Goal: Task Accomplishment & Management: Complete application form

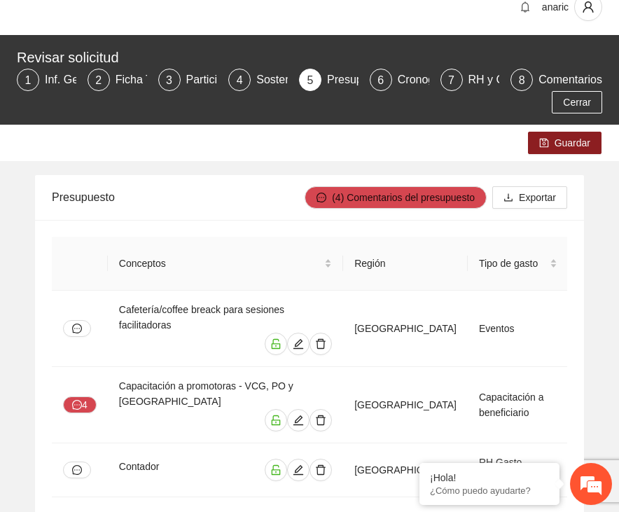
scroll to position [25, 0]
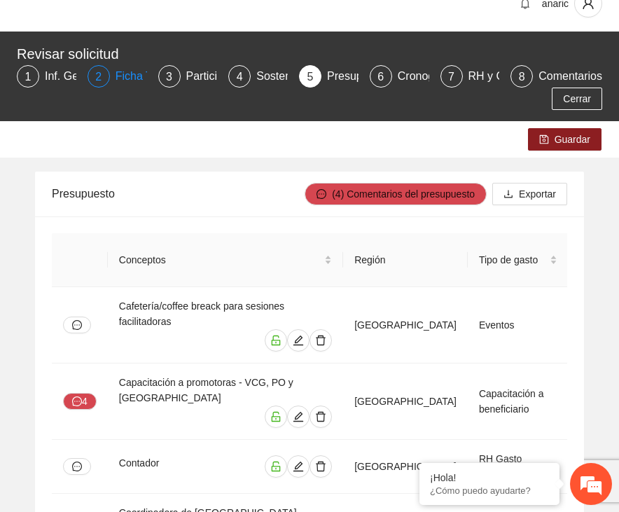
click at [118, 76] on div "Ficha T" at bounding box center [140, 76] width 48 height 22
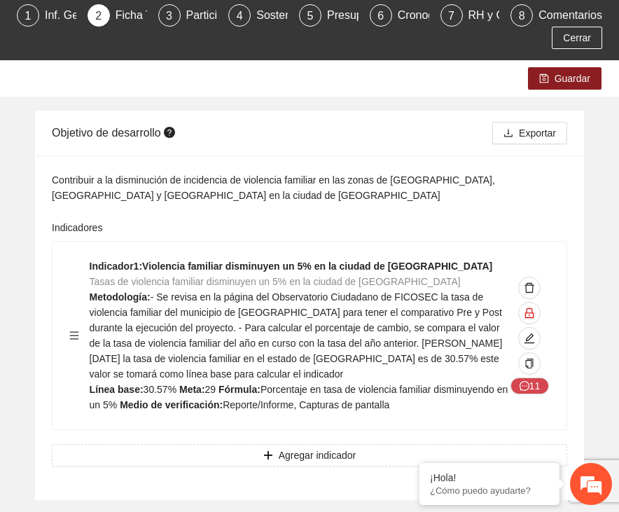
scroll to position [83, 0]
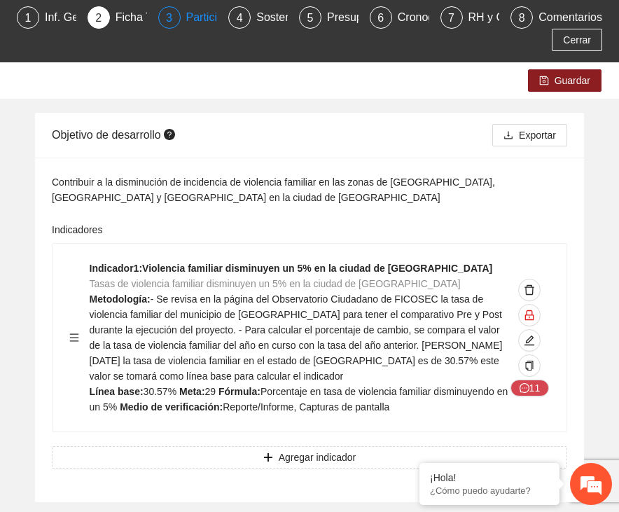
click at [200, 16] on div "Participantes" at bounding box center [224, 17] width 76 height 22
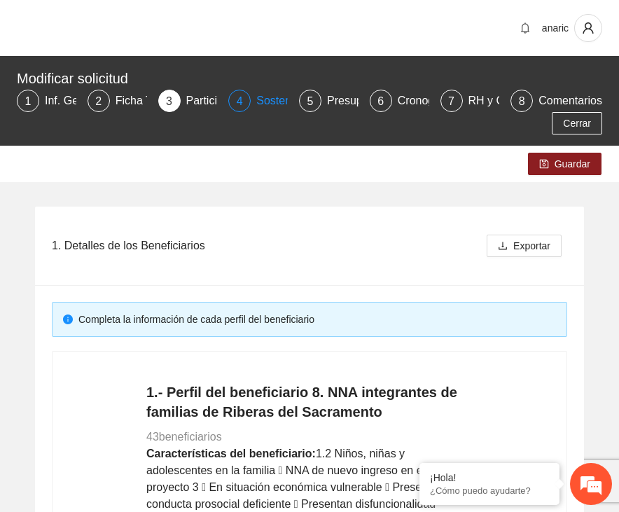
click at [265, 101] on div "Sostenibilidad" at bounding box center [296, 101] width 81 height 22
click at [245, 102] on div "4" at bounding box center [239, 101] width 22 height 22
click at [269, 104] on div "Sostenibilidad" at bounding box center [296, 101] width 81 height 22
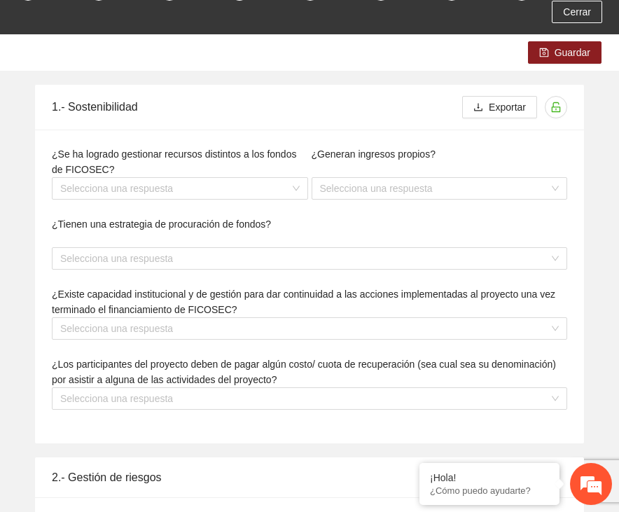
scroll to position [125, 0]
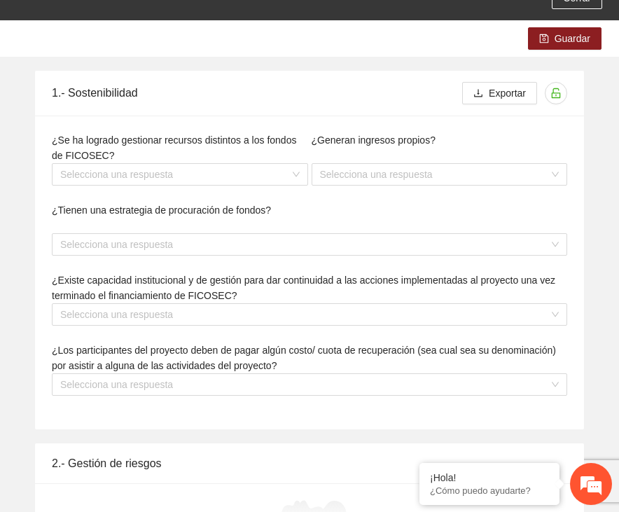
type textarea "**********"
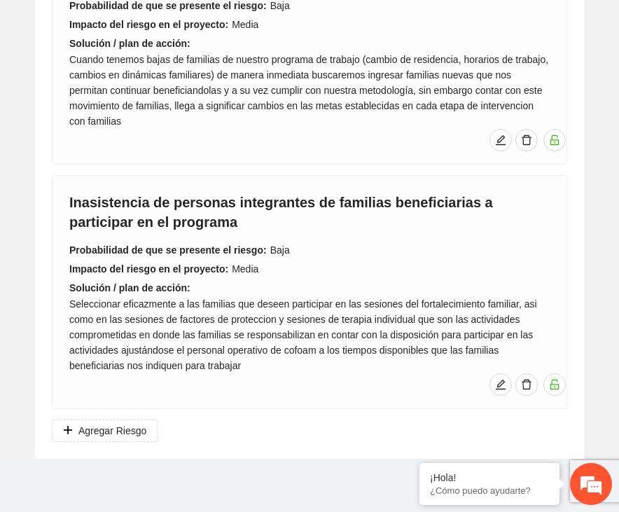
scroll to position [0, 0]
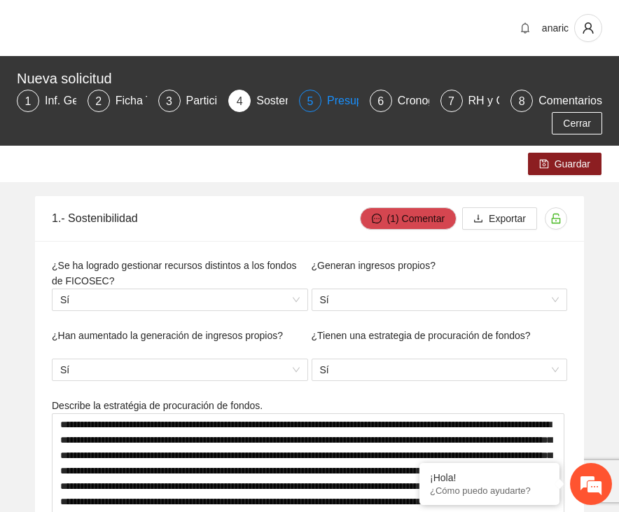
click at [342, 99] on div "Presupuesto" at bounding box center [364, 101] width 74 height 22
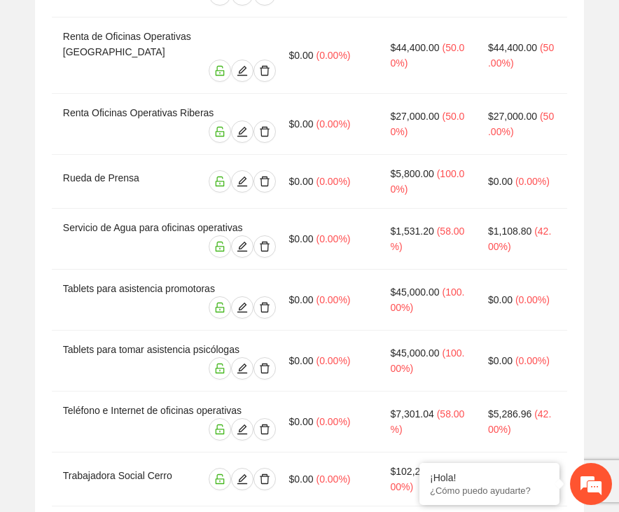
scroll to position [2893, 0]
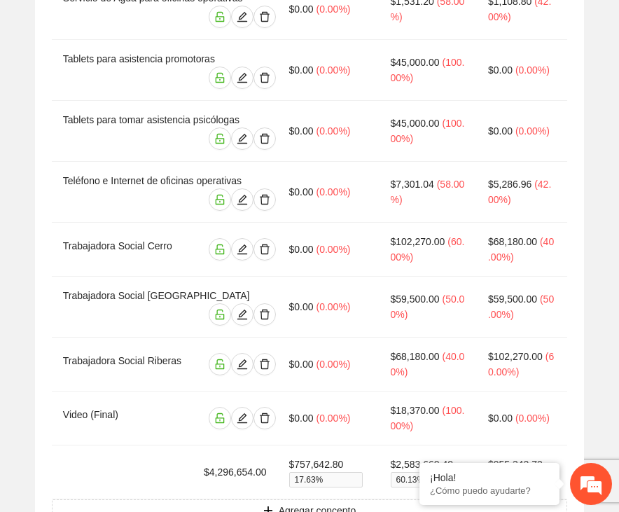
click at [280, 503] on span "Agregar concepto" at bounding box center [318, 510] width 78 height 15
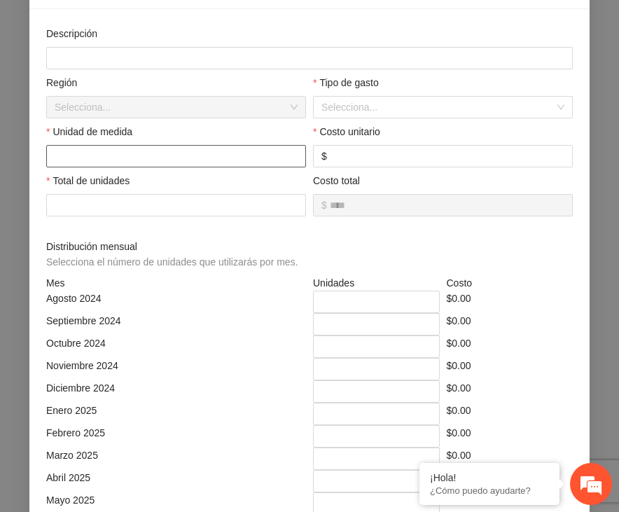
scroll to position [129, 0]
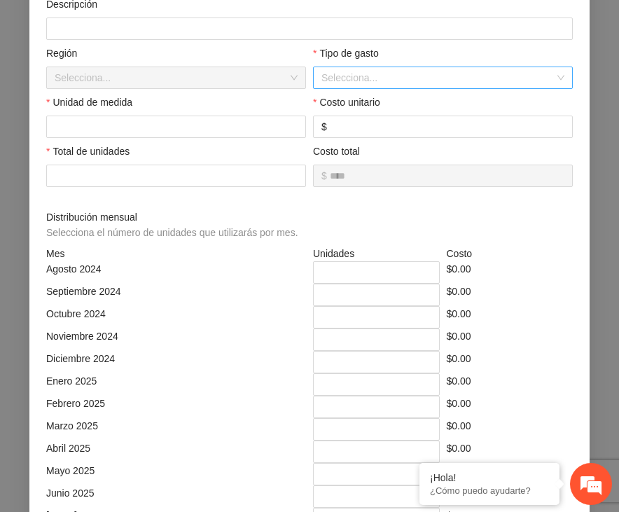
click at [333, 73] on input "search" at bounding box center [437, 77] width 233 height 21
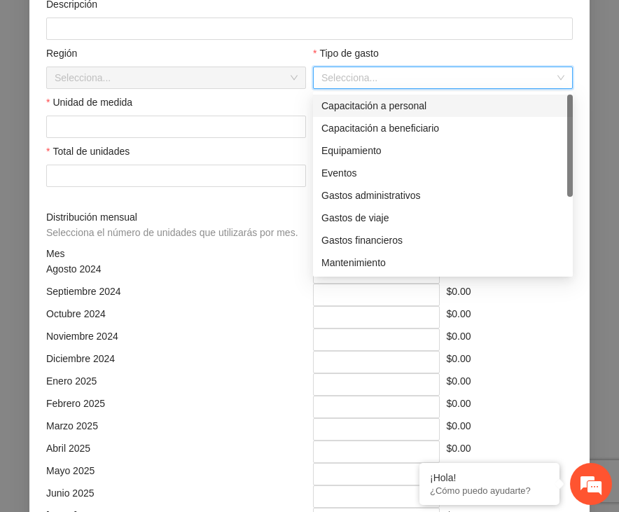
click at [333, 73] on input "search" at bounding box center [437, 77] width 233 height 21
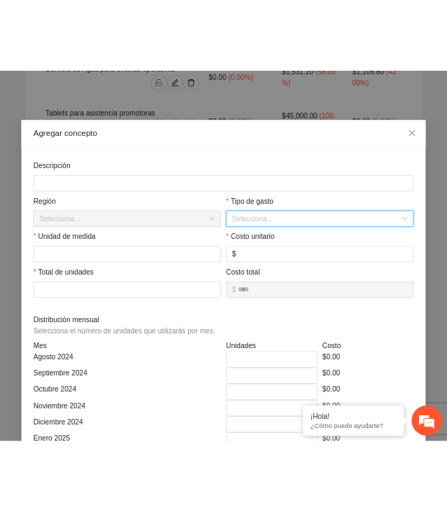
scroll to position [0, 0]
